Goal: Check status: Check status

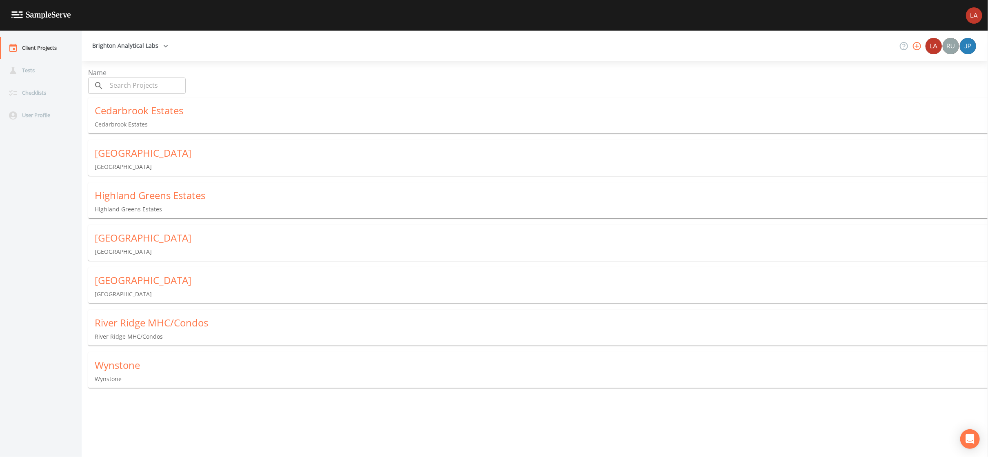
click at [157, 319] on div "River Ridge MHC/Condos" at bounding box center [541, 322] width 893 height 13
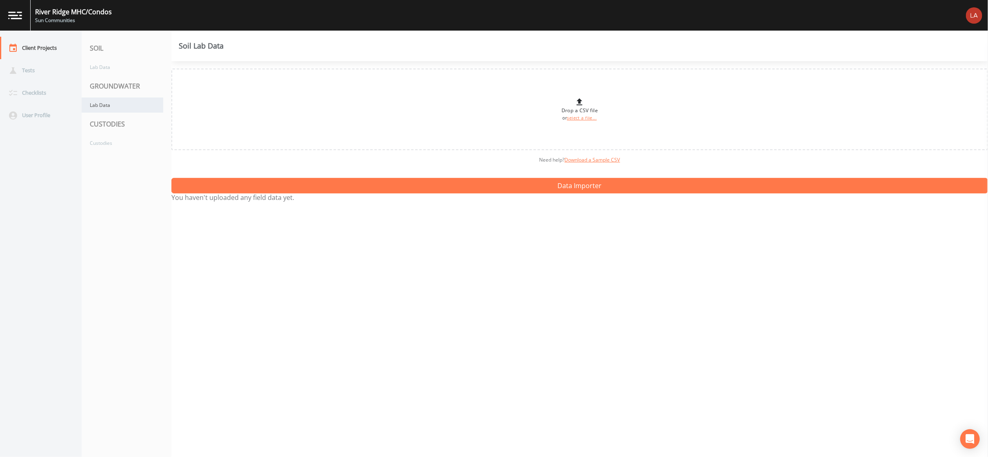
click at [104, 104] on div "Lab Data" at bounding box center [123, 105] width 82 height 15
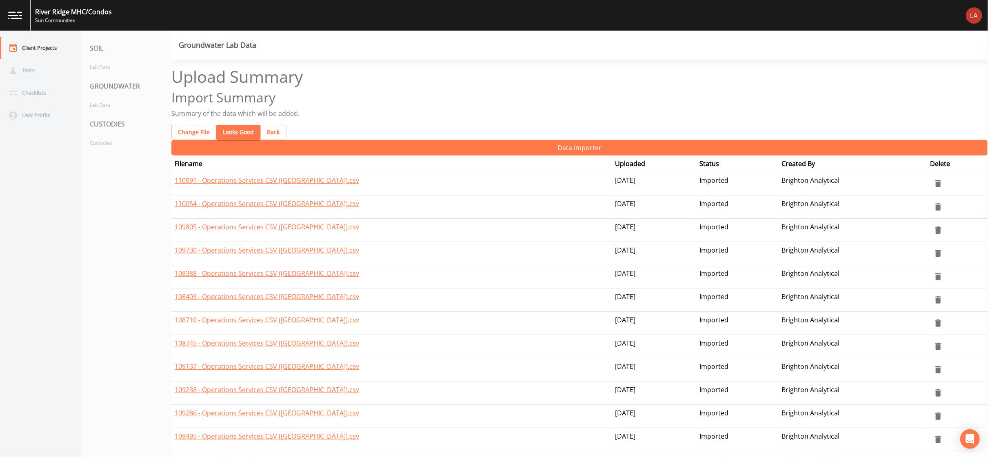
click at [235, 125] on button "Looks Good" at bounding box center [238, 132] width 44 height 15
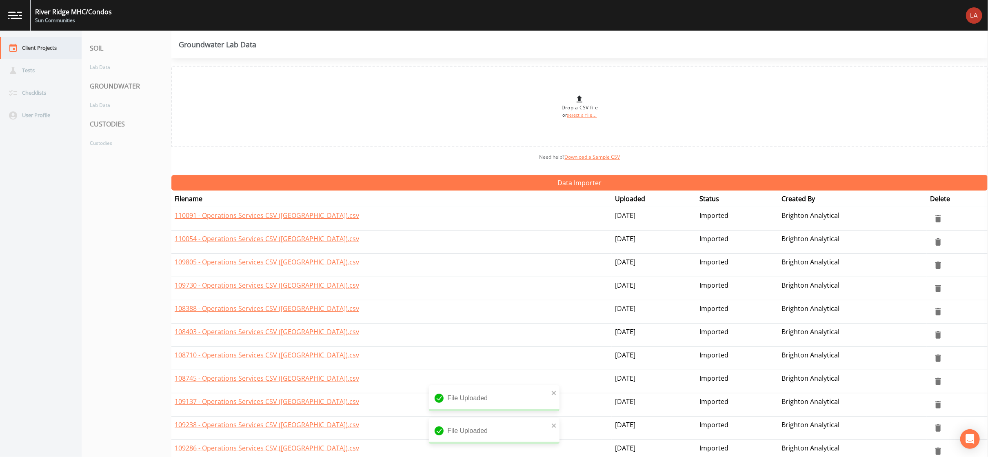
click at [50, 51] on div "Client Projects" at bounding box center [36, 48] width 73 height 22
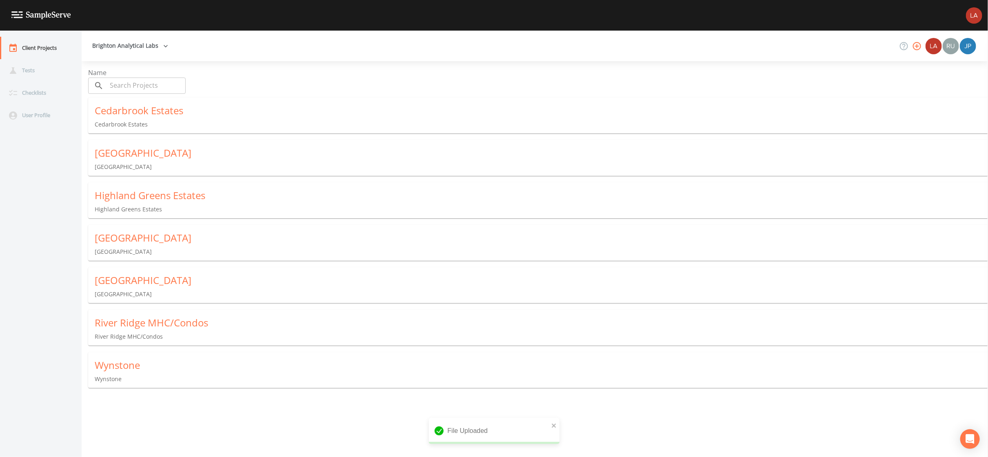
click at [159, 277] on div "[GEOGRAPHIC_DATA]" at bounding box center [541, 280] width 893 height 13
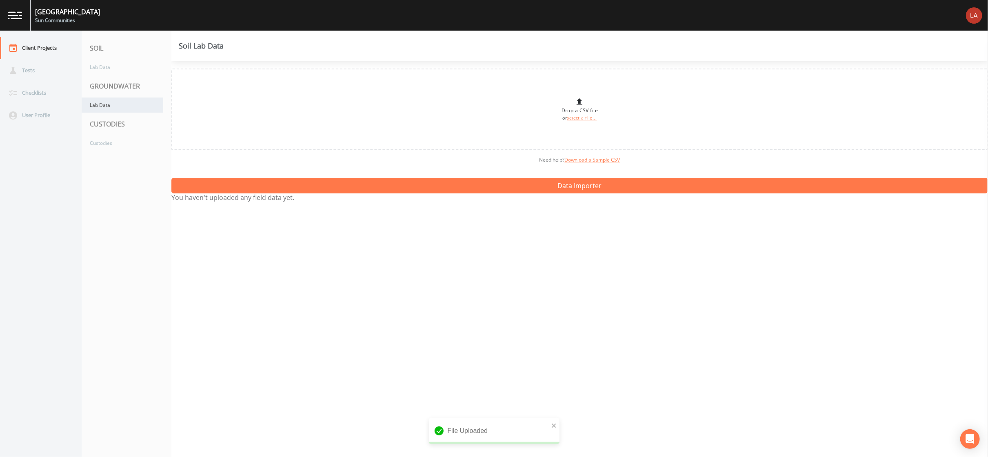
click at [99, 101] on div "Lab Data" at bounding box center [123, 105] width 82 height 15
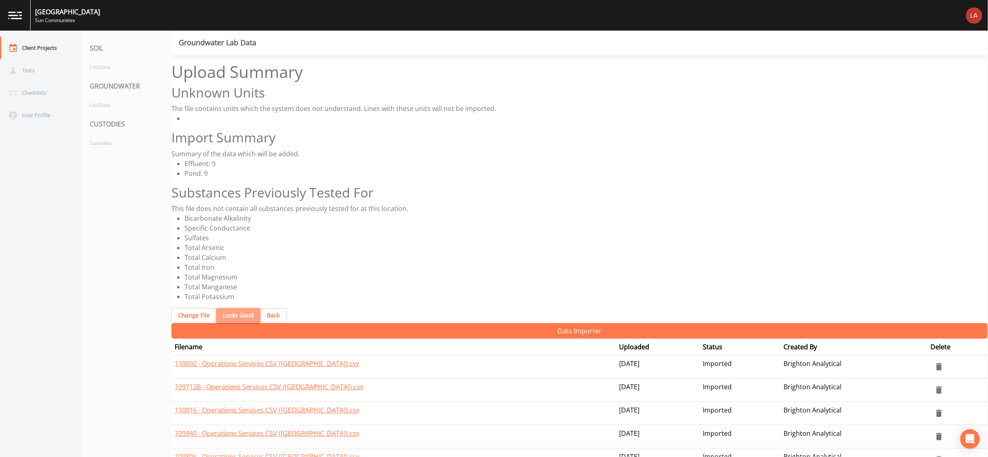
click at [232, 308] on button "Looks Good" at bounding box center [238, 315] width 44 height 15
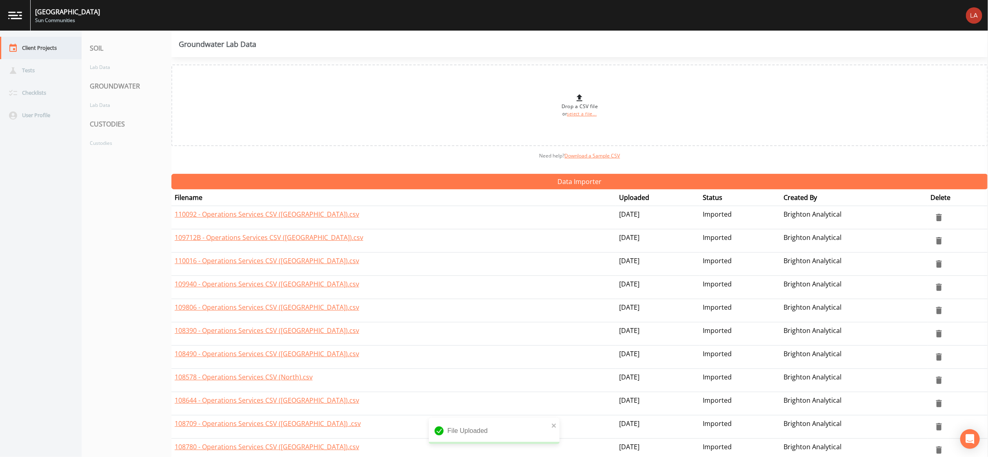
click at [47, 48] on div "Client Projects" at bounding box center [36, 48] width 73 height 22
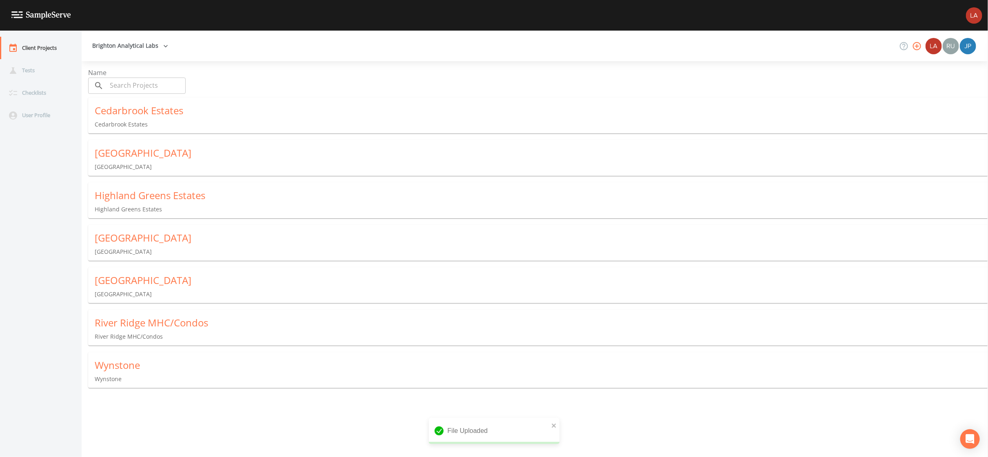
click at [130, 149] on div "[GEOGRAPHIC_DATA]" at bounding box center [541, 152] width 893 height 13
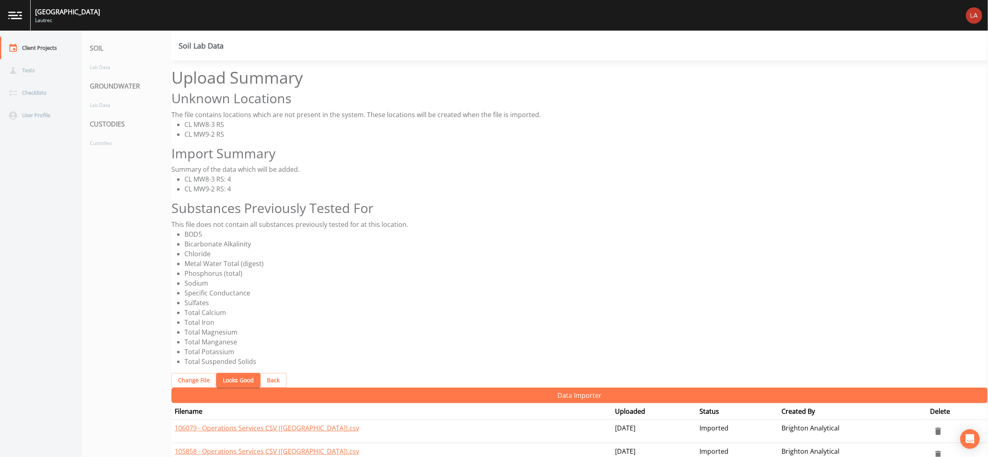
click at [223, 373] on button "Looks Good" at bounding box center [238, 380] width 44 height 15
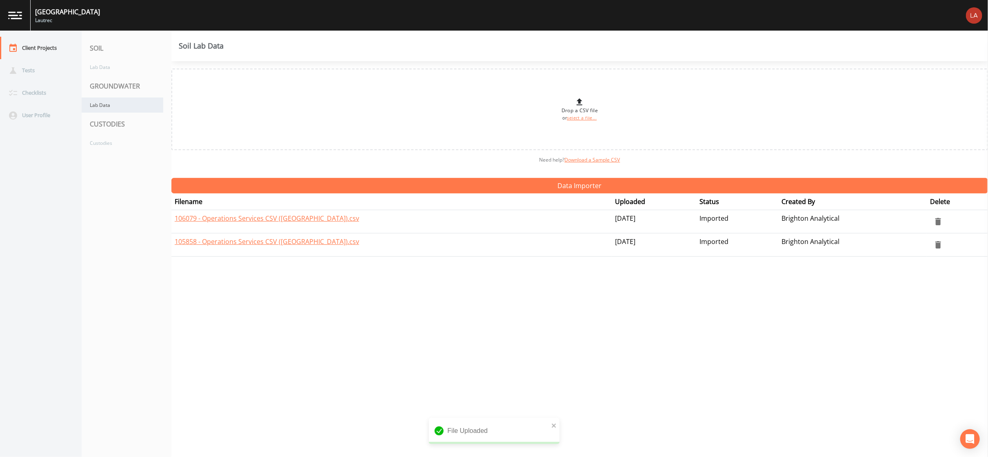
click at [129, 103] on div "Lab Data" at bounding box center [123, 105] width 82 height 15
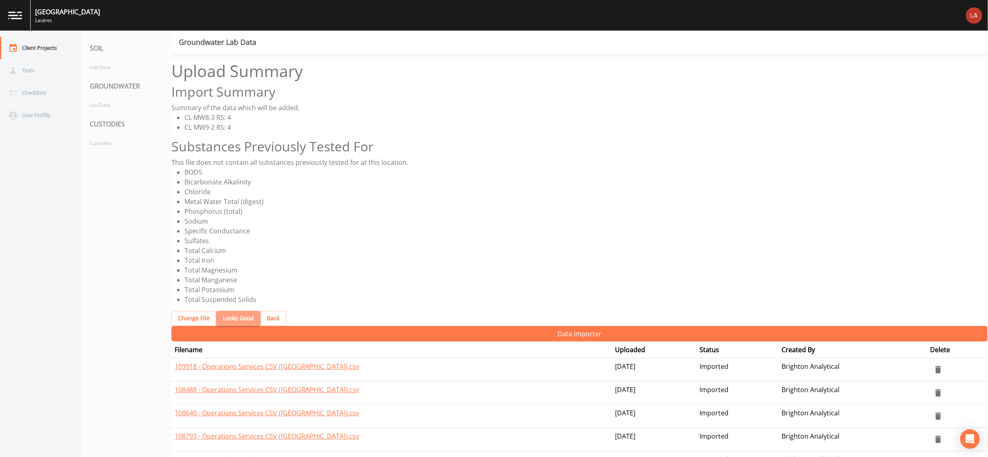
click at [235, 311] on button "Looks Good" at bounding box center [238, 318] width 44 height 15
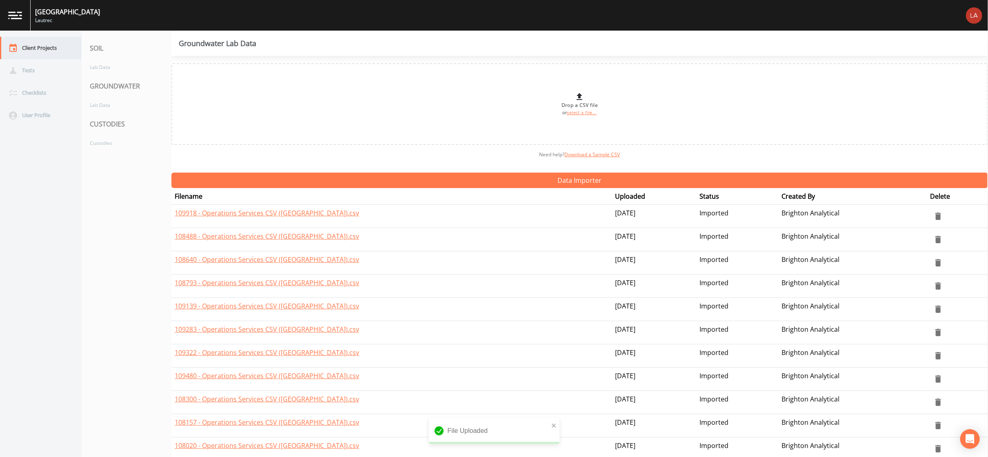
click at [44, 52] on div "Client Projects" at bounding box center [36, 48] width 73 height 22
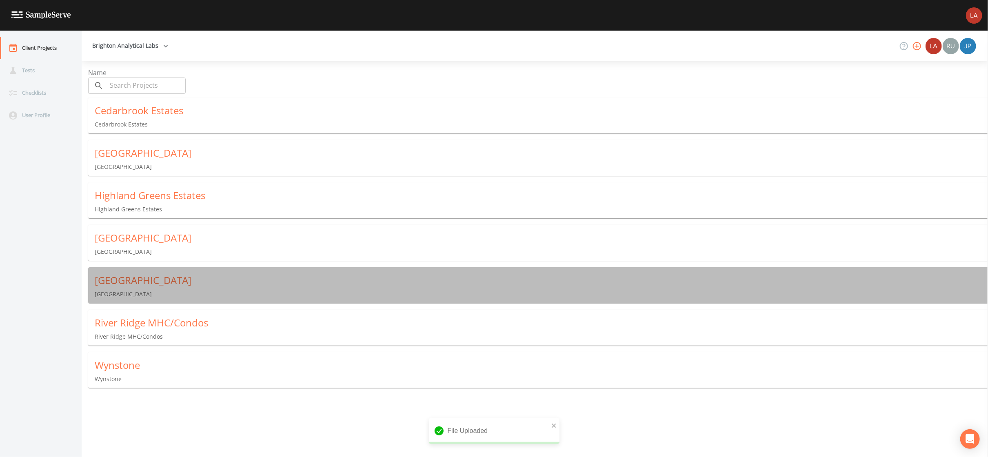
click at [152, 275] on div "[GEOGRAPHIC_DATA]" at bounding box center [541, 280] width 893 height 13
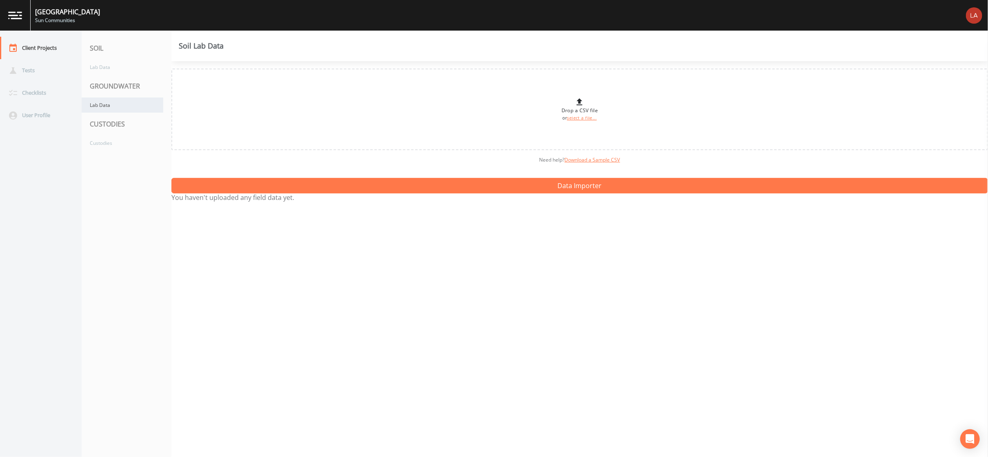
click at [124, 99] on div "Lab Data" at bounding box center [123, 105] width 82 height 15
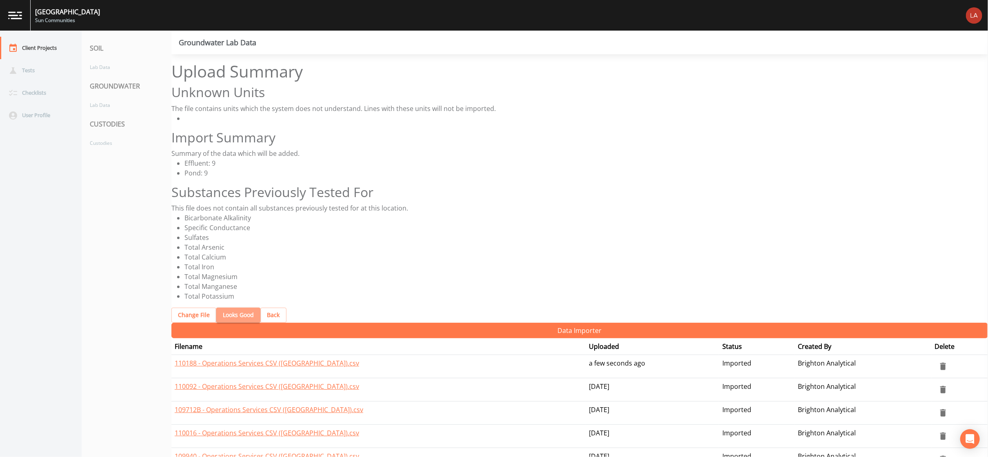
click at [233, 308] on button "Looks Good" at bounding box center [238, 315] width 44 height 15
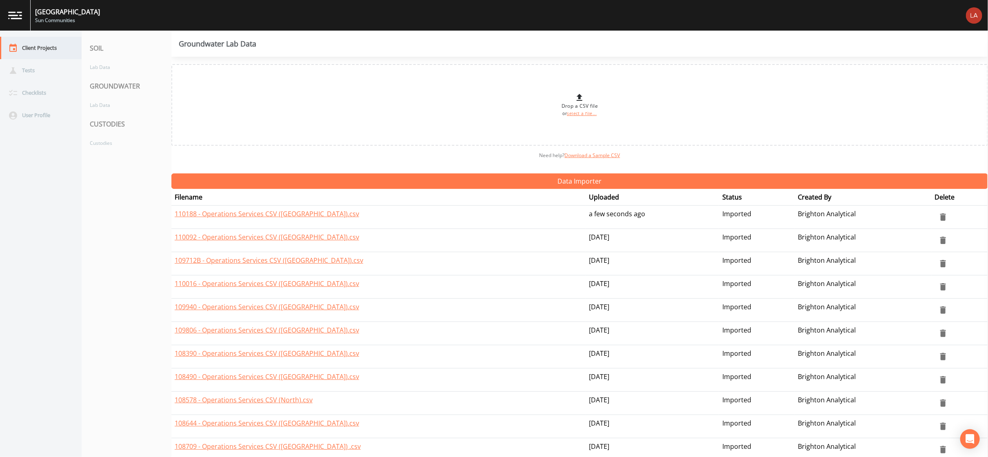
click at [51, 51] on div "Client Projects" at bounding box center [36, 48] width 73 height 22
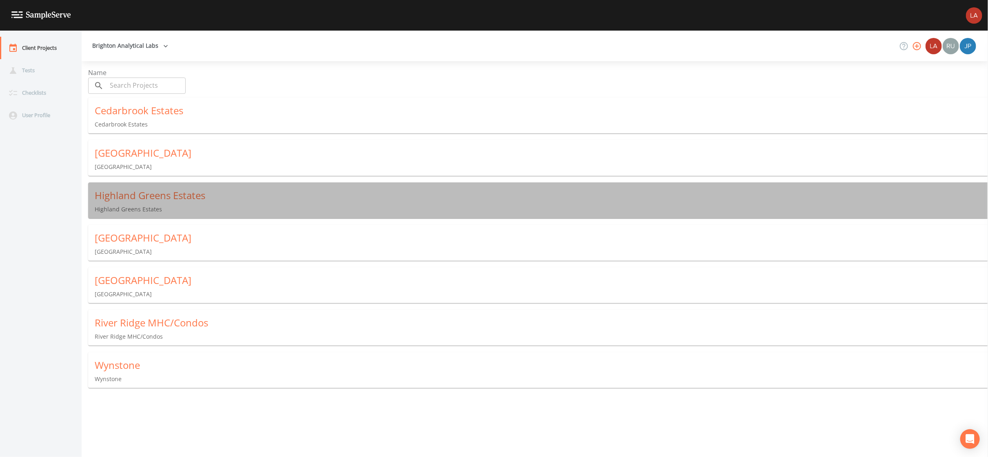
click at [120, 205] on p "Highland Greens Estates" at bounding box center [541, 209] width 893 height 8
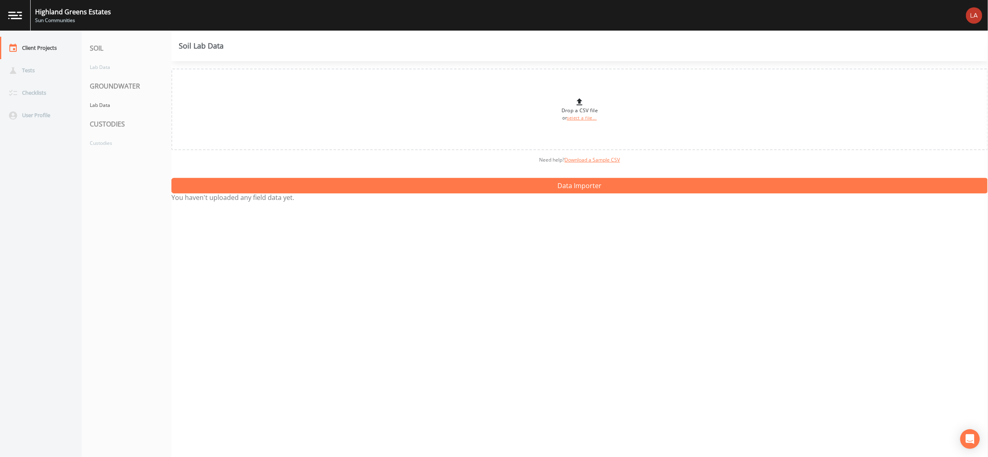
drag, startPoint x: 118, startPoint y: 103, endPoint x: 3, endPoint y: 130, distance: 118.1
click at [118, 103] on div "Lab Data" at bounding box center [123, 105] width 82 height 15
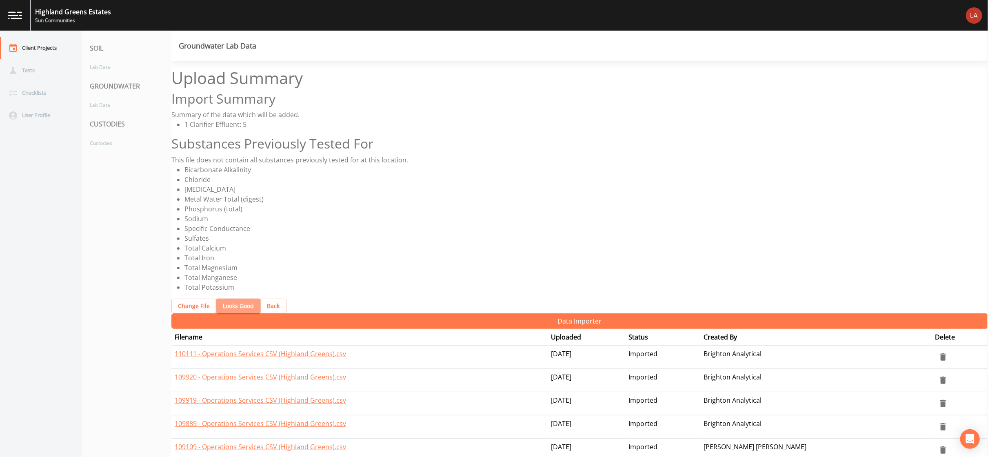
click at [231, 299] on button "Looks Good" at bounding box center [238, 306] width 44 height 15
